Goal: Obtain resource: Obtain resource

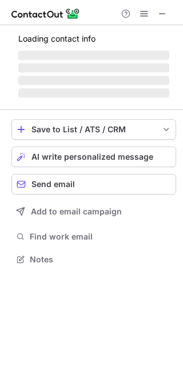
scroll to position [258, 183]
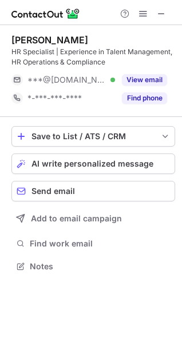
scroll to position [258, 182]
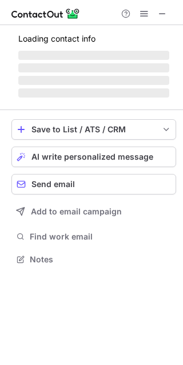
scroll to position [258, 183]
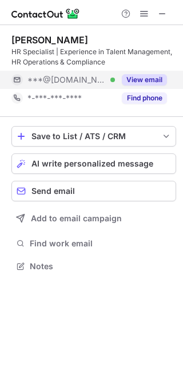
click at [148, 78] on button "View email" at bounding box center [144, 79] width 45 height 11
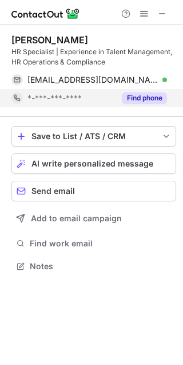
click at [137, 99] on button "Find phone" at bounding box center [144, 98] width 45 height 11
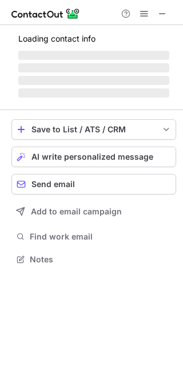
scroll to position [258, 183]
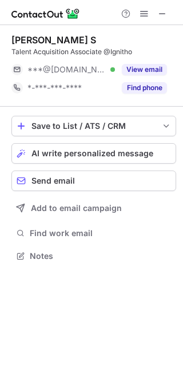
scroll to position [5, 6]
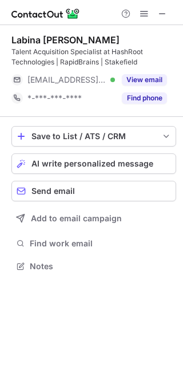
scroll to position [258, 183]
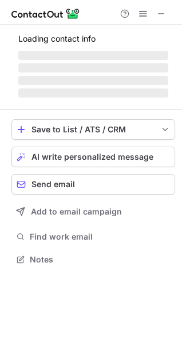
scroll to position [5, 5]
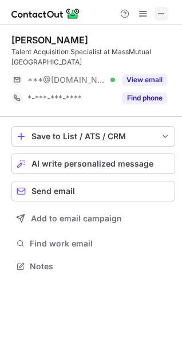
click at [159, 15] on span at bounding box center [160, 13] width 9 height 9
